Goal: Transaction & Acquisition: Purchase product/service

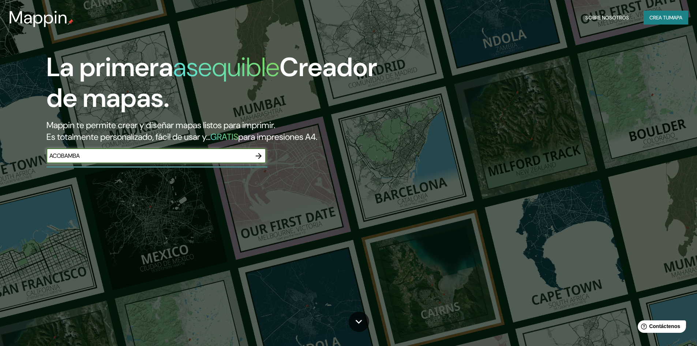
type input "ACOBAMBA"
click at [258, 153] on icon "button" at bounding box center [258, 155] width 9 height 9
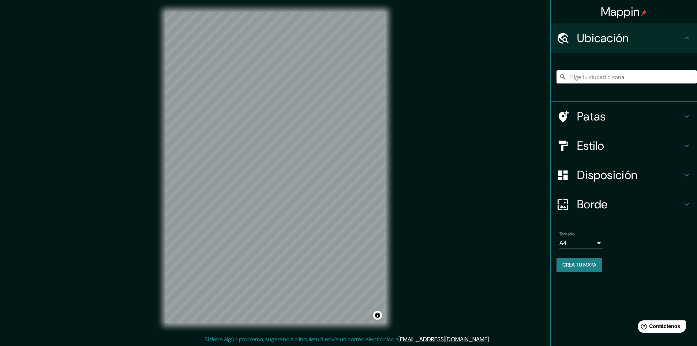
click at [605, 75] on input "Elige tu ciudad o zona" at bounding box center [627, 76] width 141 height 13
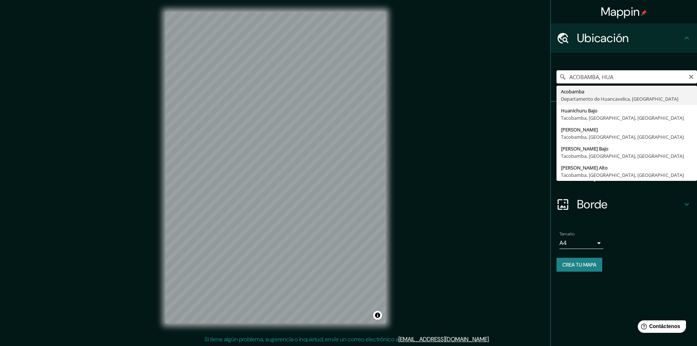
type input "Acobamba, Departamento de [GEOGRAPHIC_DATA], [GEOGRAPHIC_DATA]"
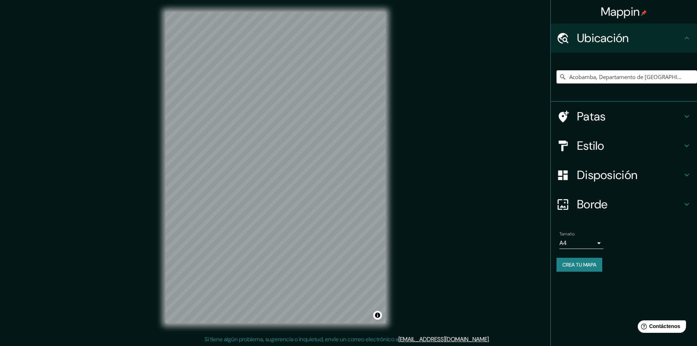
click at [689, 143] on icon at bounding box center [686, 145] width 9 height 9
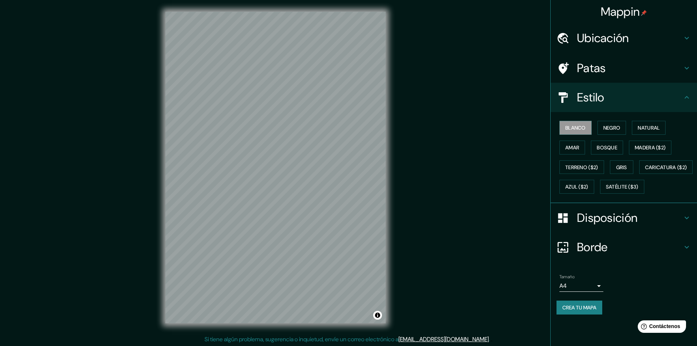
click at [681, 69] on h4 "Patas" at bounding box center [629, 68] width 105 height 15
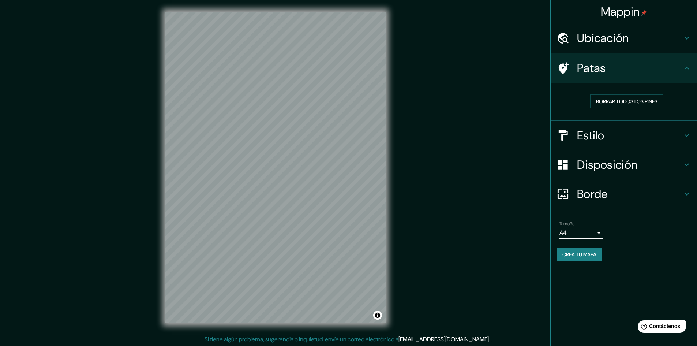
click at [679, 39] on h4 "Ubicación" at bounding box center [629, 38] width 105 height 15
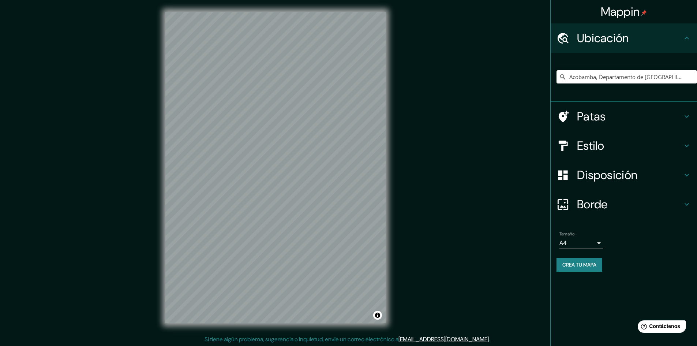
click at [682, 143] on h4 "Estilo" at bounding box center [629, 145] width 105 height 15
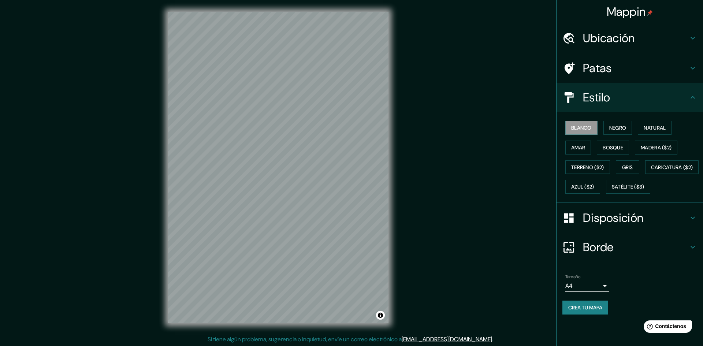
click at [599, 306] on body "Mappin Ubicación Acobamba, Departamento de [GEOGRAPHIC_DATA], [GEOGRAPHIC_DATA]…" at bounding box center [351, 173] width 703 height 346
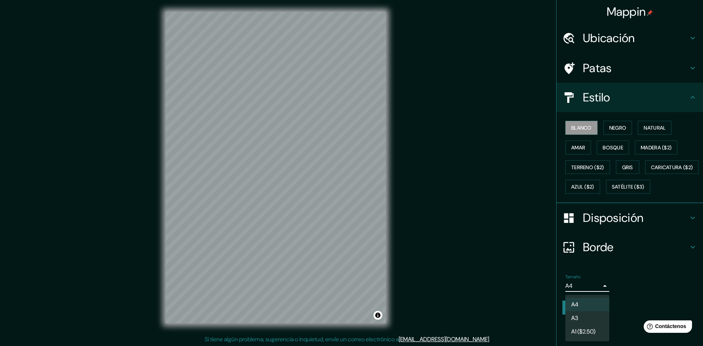
click at [584, 317] on li "A3" at bounding box center [587, 318] width 44 height 14
type input "a4"
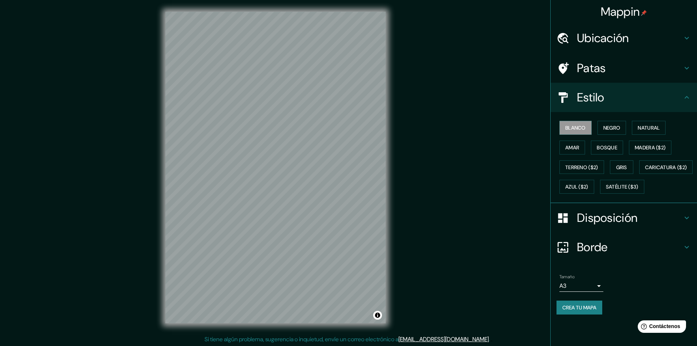
click at [444, 154] on div "Mappin Ubicación Acobamba, Departamento de [GEOGRAPHIC_DATA], [GEOGRAPHIC_DATA]…" at bounding box center [348, 173] width 697 height 347
